Goal: Information Seeking & Learning: Learn about a topic

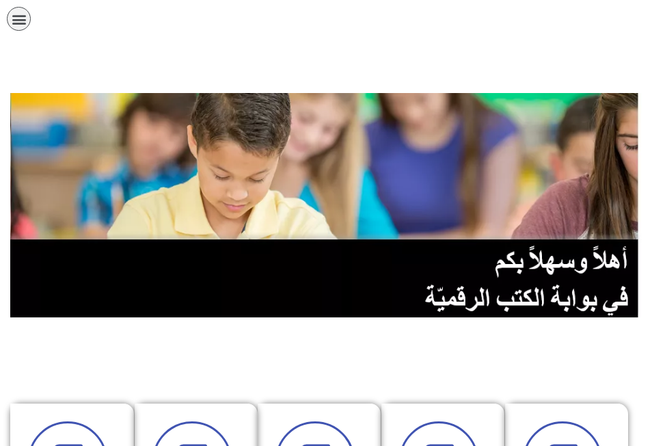
click at [19, 18] on icon "כפתור פתיחת תפריט" at bounding box center [19, 19] width 15 height 15
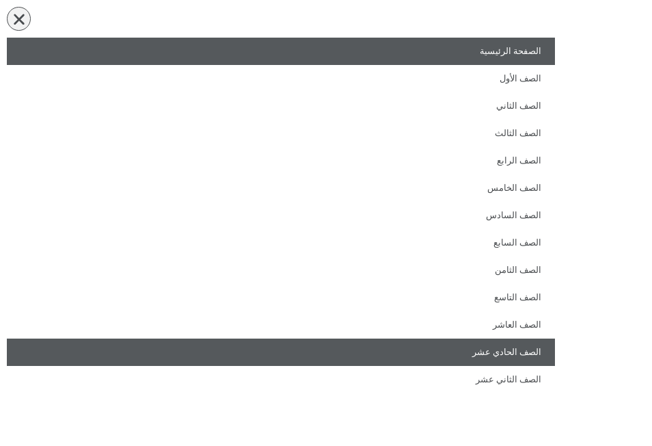
click at [394, 361] on link "الصف الحادي عشر" at bounding box center [281, 351] width 548 height 27
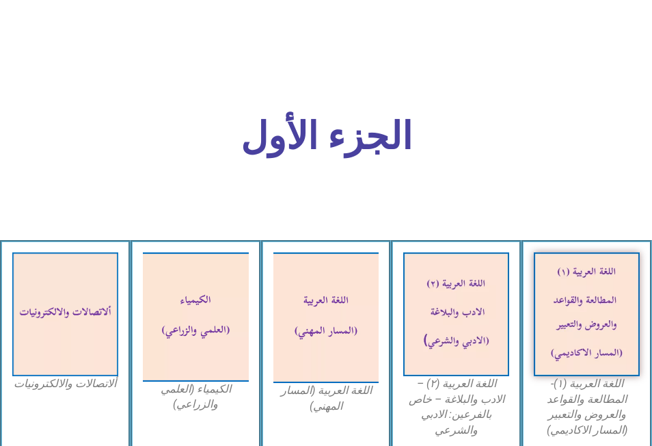
scroll to position [410, 0]
click at [606, 381] on figcaption "اللغة العربية (١)- المطالعة والقواعد والعروض والتعبير (المسار الاكاديمي)" at bounding box center [587, 408] width 106 height 62
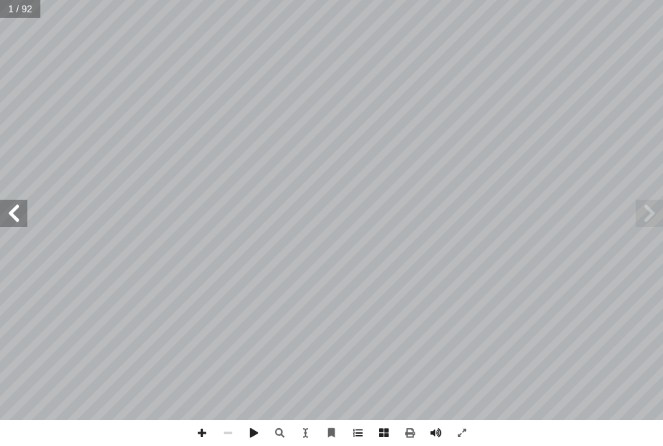
click at [10, 215] on span at bounding box center [13, 213] width 27 height 27
drag, startPoint x: 8, startPoint y: 219, endPoint x: 0, endPoint y: 222, distance: 8.5
click at [0, 92] on html "الصفحة الرئيسية الصف الأول الصف الثاني الصف الثالث الصف الرابع الصف الخامس الصف…" at bounding box center [331, 46] width 663 height 92
click at [4, 225] on span at bounding box center [13, 213] width 27 height 27
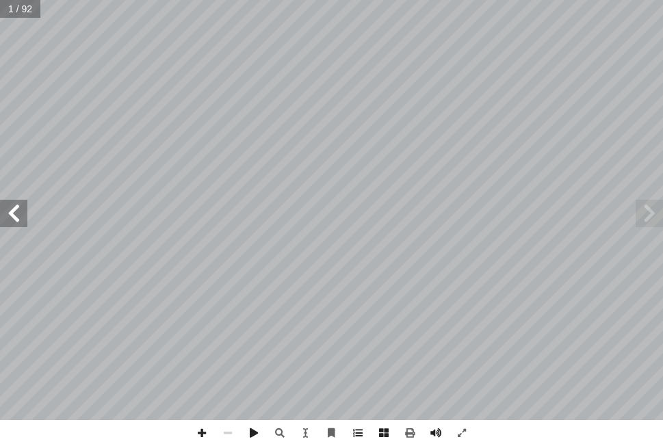
click at [0, 92] on html "الصفحة الرئيسية الصف الأول الصف الثاني الصف الثالث الصف الرابع الصف الخامس الصف…" at bounding box center [331, 46] width 663 height 92
click at [14, 218] on span at bounding box center [13, 213] width 27 height 27
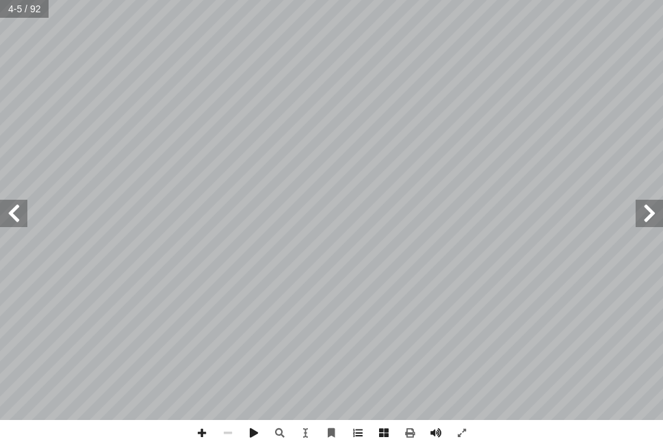
drag, startPoint x: 14, startPoint y: 218, endPoint x: 18, endPoint y: 206, distance: 12.1
click at [16, 215] on span at bounding box center [13, 213] width 27 height 27
click at [18, 206] on span at bounding box center [13, 213] width 27 height 27
click at [19, 204] on span at bounding box center [13, 213] width 27 height 27
click at [20, 202] on span at bounding box center [13, 213] width 27 height 27
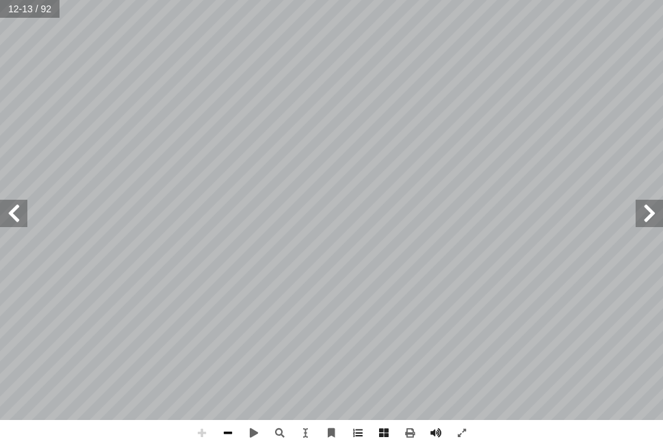
click at [231, 427] on span at bounding box center [228, 433] width 26 height 26
click at [233, 427] on span at bounding box center [228, 433] width 26 height 26
click at [8, 215] on span at bounding box center [13, 213] width 27 height 27
click at [9, 216] on span at bounding box center [13, 213] width 27 height 27
click at [10, 217] on span at bounding box center [13, 213] width 27 height 27
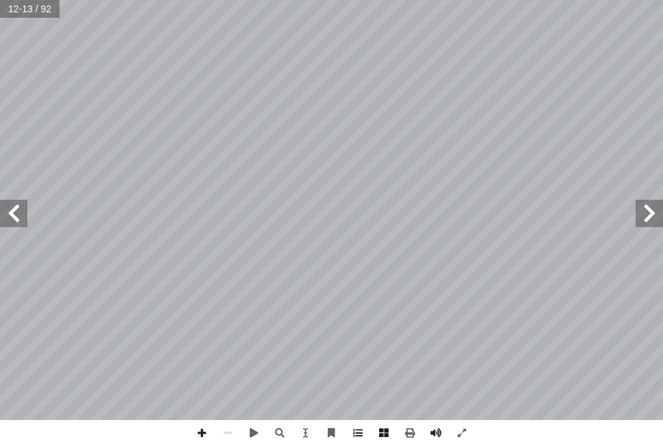
click at [10, 217] on span at bounding box center [13, 213] width 27 height 27
click at [16, 219] on span at bounding box center [13, 213] width 27 height 27
click at [252, 429] on span at bounding box center [254, 433] width 26 height 26
click at [10, 215] on span at bounding box center [13, 213] width 27 height 27
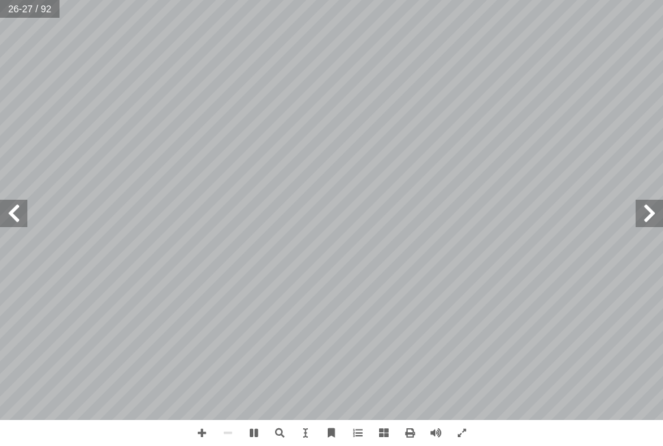
click at [648, 213] on span at bounding box center [648, 213] width 27 height 27
click at [648, 215] on span at bounding box center [648, 213] width 27 height 27
click at [648, 214] on span at bounding box center [648, 213] width 27 height 27
click at [205, 425] on span at bounding box center [202, 433] width 26 height 26
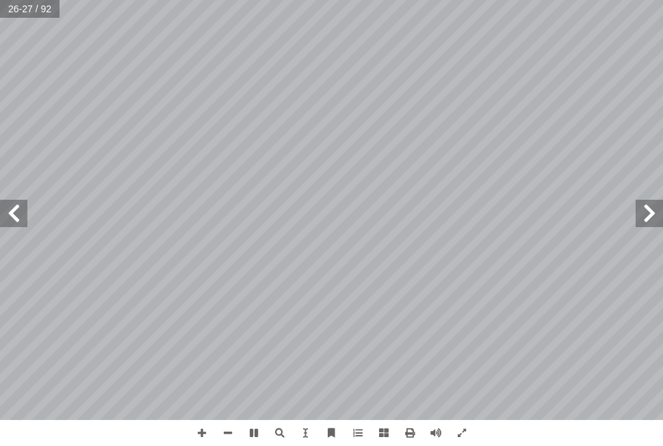
click at [654, 217] on span at bounding box center [648, 213] width 27 height 27
click at [640, 213] on span at bounding box center [648, 213] width 27 height 27
click at [643, 202] on span at bounding box center [648, 213] width 27 height 27
click at [658, 226] on span at bounding box center [648, 213] width 27 height 27
click at [645, 226] on span at bounding box center [648, 213] width 27 height 27
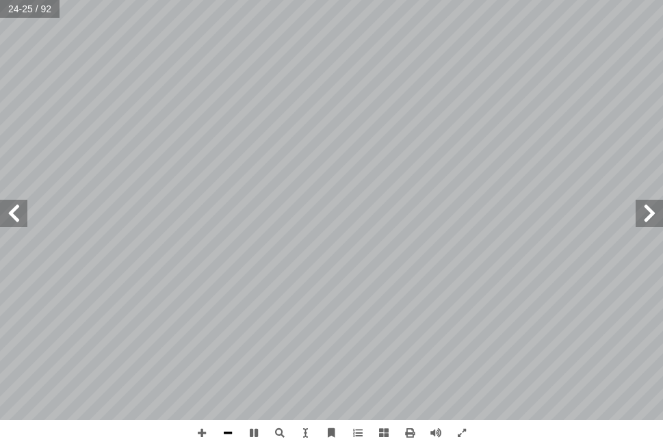
click at [230, 430] on span at bounding box center [228, 433] width 26 height 26
click at [637, 222] on span at bounding box center [648, 213] width 27 height 27
click at [645, 222] on span at bounding box center [648, 213] width 27 height 27
click at [645, 221] on span at bounding box center [648, 213] width 27 height 27
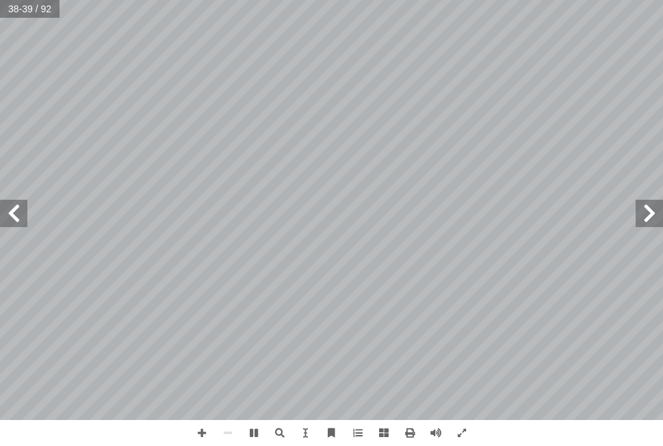
click at [645, 220] on span at bounding box center [648, 213] width 27 height 27
click at [645, 211] on span at bounding box center [648, 213] width 27 height 27
click at [646, 207] on span at bounding box center [648, 213] width 27 height 27
click at [662, 207] on span at bounding box center [648, 213] width 27 height 27
click at [662, 92] on html "الصفحة الرئيسية الصف الأول الصف الثاني الصف الثالث الصف الرابع الصف الخامس الصف…" at bounding box center [331, 46] width 663 height 92
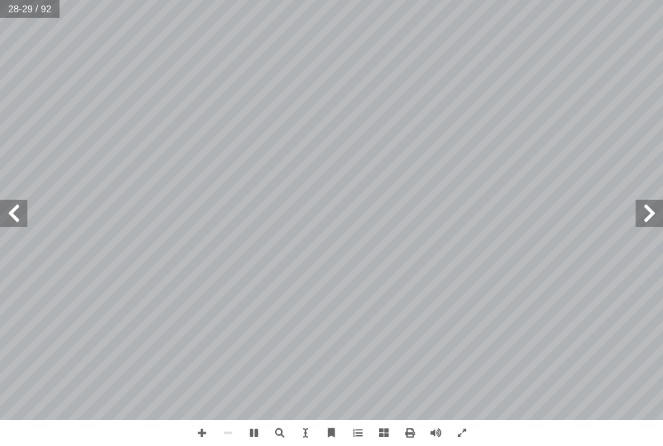
click at [647, 217] on span at bounding box center [648, 213] width 27 height 27
click at [650, 208] on span at bounding box center [648, 213] width 27 height 27
click at [650, 223] on span at bounding box center [648, 213] width 27 height 27
click at [648, 213] on span at bounding box center [648, 213] width 27 height 27
click at [258, 436] on span at bounding box center [254, 433] width 26 height 26
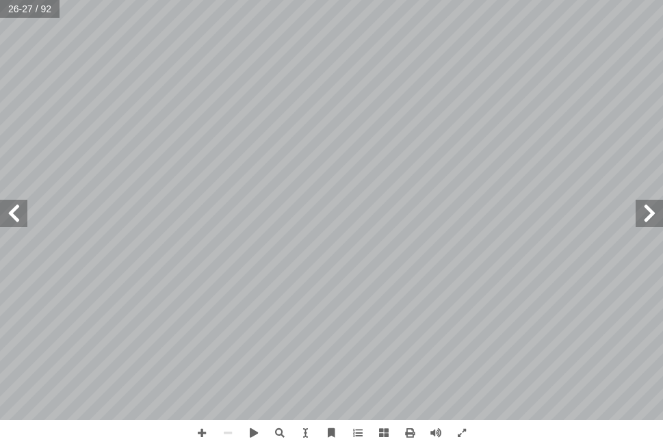
click at [652, 215] on span at bounding box center [648, 213] width 27 height 27
click at [202, 423] on span at bounding box center [202, 433] width 26 height 26
click at [199, 423] on span at bounding box center [202, 433] width 26 height 26
click at [234, 435] on div at bounding box center [332, 433] width 286 height 26
click at [235, 433] on span at bounding box center [228, 433] width 26 height 26
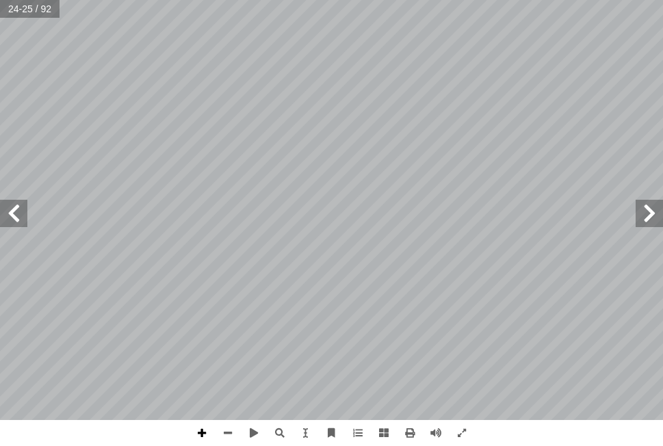
click at [202, 424] on span at bounding box center [202, 433] width 26 height 26
click at [473, 0] on html "الصفحة الرئيسية الصف الأول الصف الثاني الصف الثالث الصف الرابع الصف الخامس الصف…" at bounding box center [331, 46] width 663 height 92
